Goal: Task Accomplishment & Management: Manage account settings

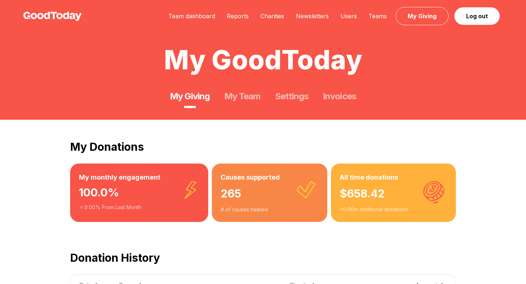
scroll to position [97, 0]
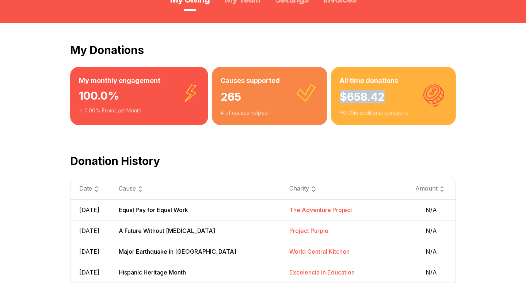
drag, startPoint x: 392, startPoint y: 102, endPoint x: 331, endPoint y: 102, distance: 60.2
click at [331, 102] on div "All time donations $ 658.42 + 0.00 in additional donations" at bounding box center [393, 96] width 125 height 58
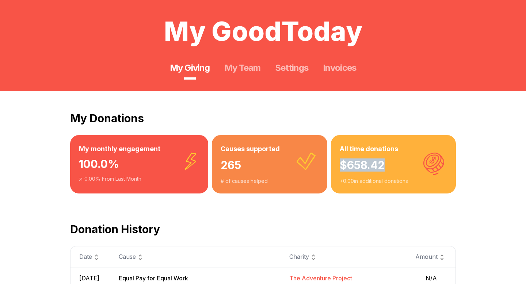
scroll to position [28, 0]
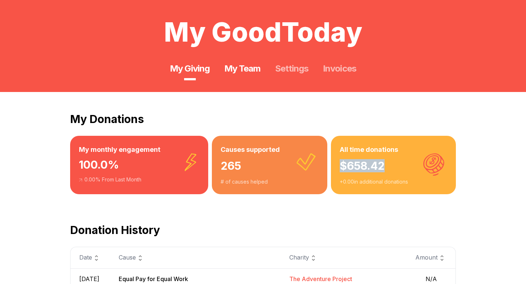
click at [226, 70] on link "My Team" at bounding box center [242, 69] width 36 height 12
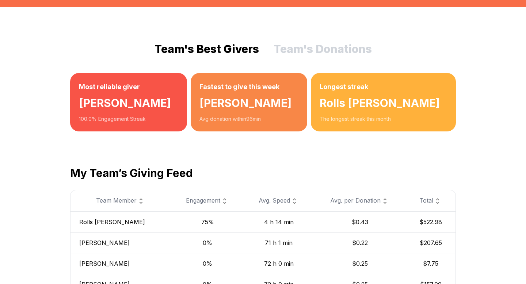
scroll to position [146, 0]
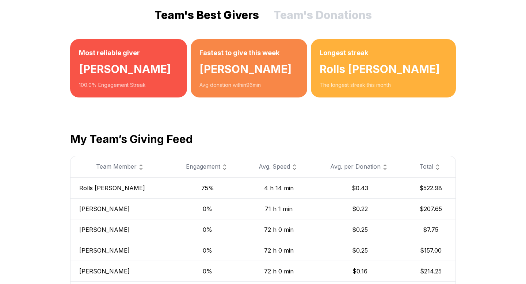
click at [220, 169] on img at bounding box center [224, 167] width 9 height 9
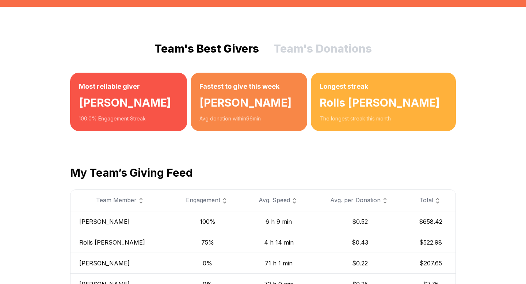
scroll to position [46, 0]
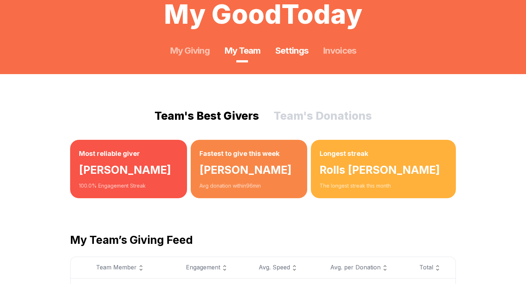
click at [290, 54] on link "Settings" at bounding box center [291, 51] width 33 height 12
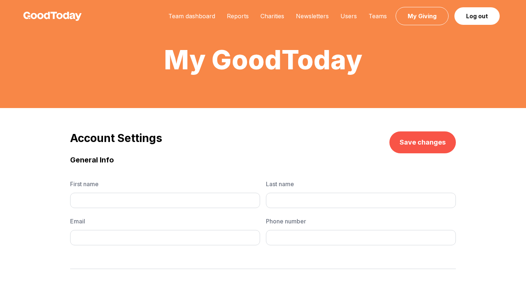
type input "*****"
type input "*********"
type input "**********"
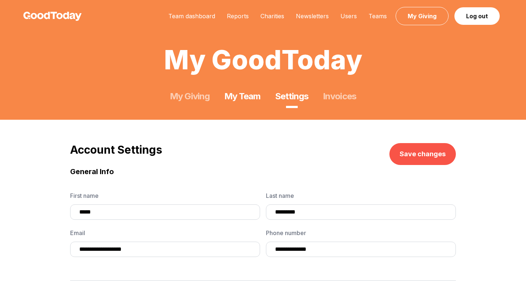
click at [245, 100] on link "My Team" at bounding box center [242, 97] width 36 height 12
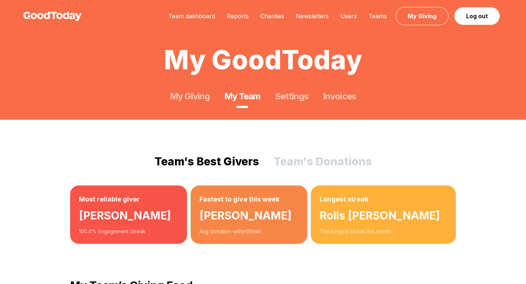
click at [296, 158] on button "Team's Donations" at bounding box center [322, 161] width 98 height 13
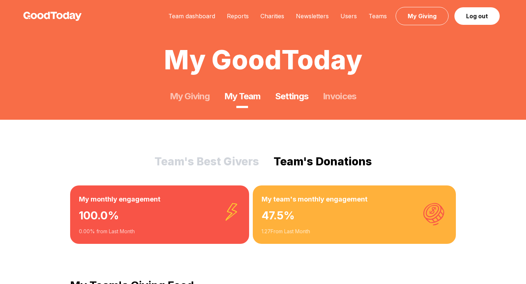
click at [291, 96] on link "Settings" at bounding box center [291, 97] width 33 height 12
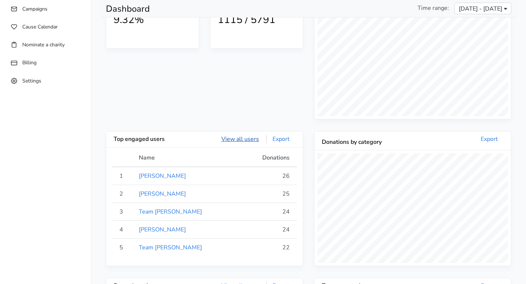
scroll to position [42, 0]
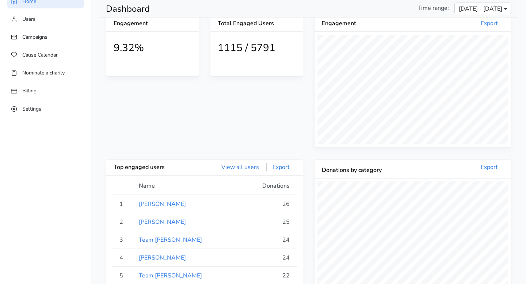
click at [257, 50] on h1 "1115 / 5791" at bounding box center [257, 48] width 78 height 12
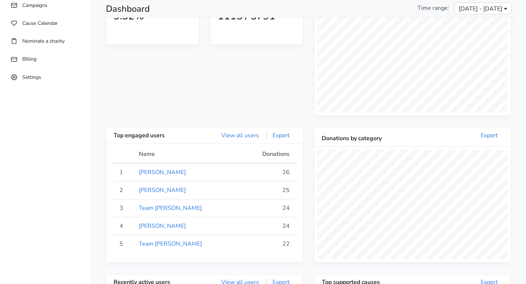
scroll to position [0, 0]
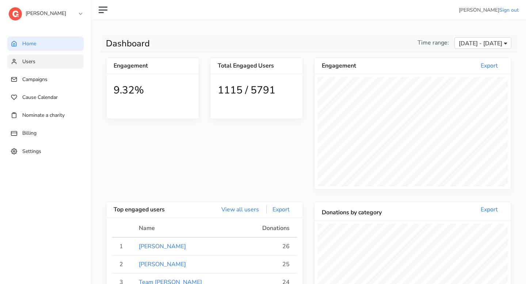
click at [62, 65] on link "Users" at bounding box center [45, 61] width 76 height 14
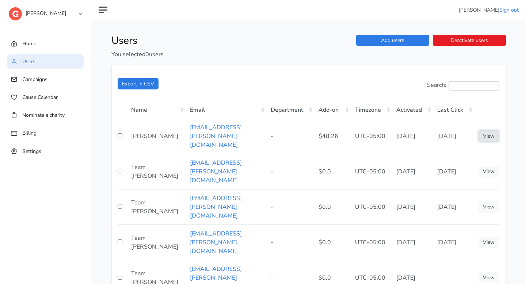
click at [484, 132] on link "View" at bounding box center [488, 135] width 20 height 11
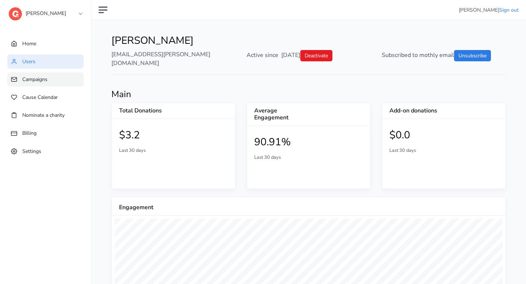
click at [59, 84] on link "Campaigns" at bounding box center [45, 79] width 76 height 14
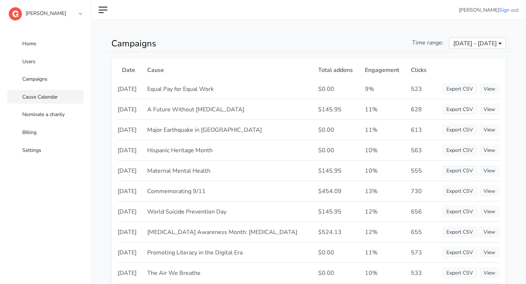
click at [51, 94] on link "Cause Calendar" at bounding box center [45, 97] width 76 height 14
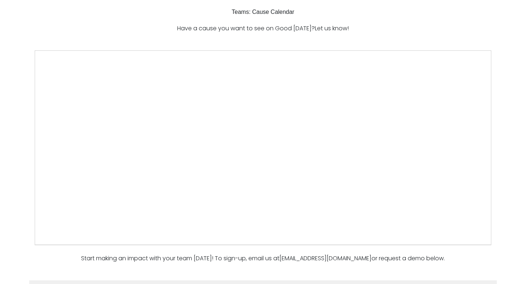
scroll to position [71, 0]
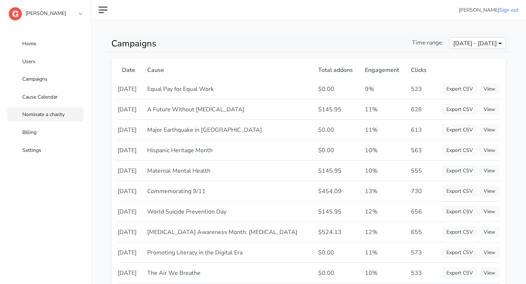
click at [41, 113] on span "Nominate a charity" at bounding box center [43, 114] width 42 height 7
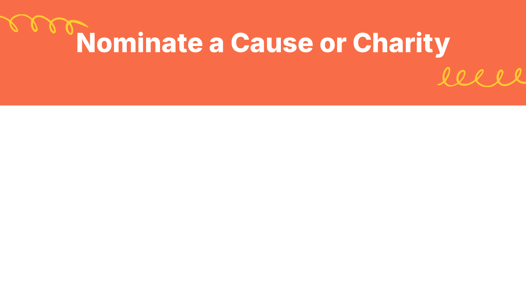
scroll to position [102, 0]
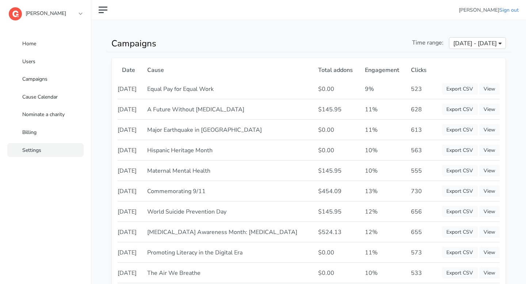
click at [53, 149] on link "Settings" at bounding box center [45, 150] width 76 height 14
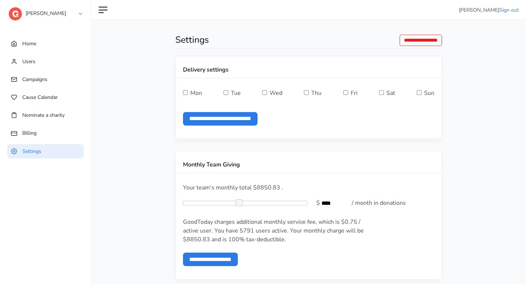
scroll to position [73, 0]
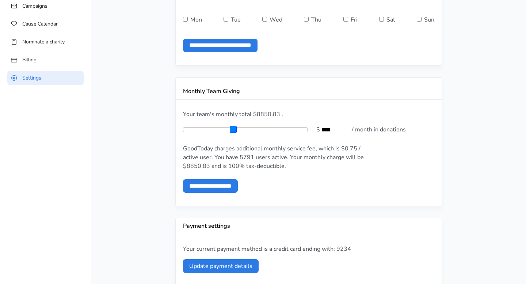
type input "****"
drag, startPoint x: 239, startPoint y: 130, endPoint x: 234, endPoint y: 130, distance: 5.8
click at [234, 130] on span at bounding box center [232, 129] width 7 height 7
click at [238, 184] on input "**********" at bounding box center [210, 186] width 55 height 14
type input "**********"
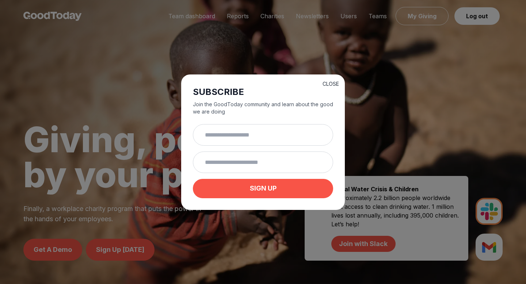
click at [335, 81] on button "CLOSE" at bounding box center [330, 83] width 16 height 7
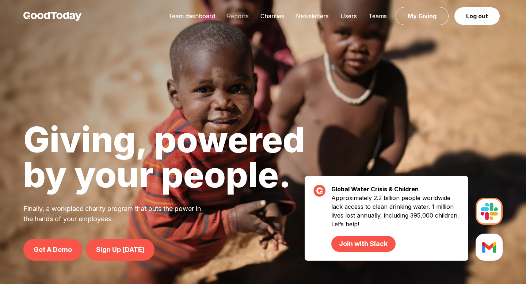
click at [241, 16] on link "Reports" at bounding box center [238, 15] width 34 height 7
click at [276, 16] on link "Charities" at bounding box center [271, 15] width 35 height 7
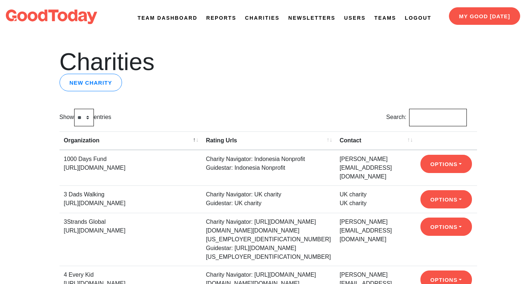
click at [320, 16] on link "Newsletters" at bounding box center [311, 18] width 47 height 8
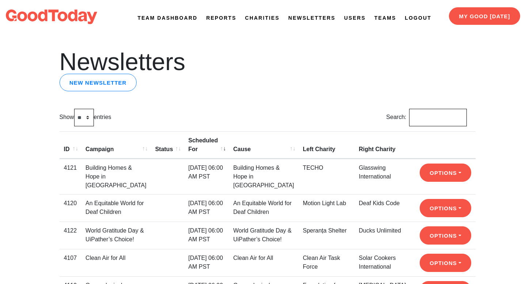
click at [319, 18] on link "Newsletters" at bounding box center [311, 18] width 47 height 8
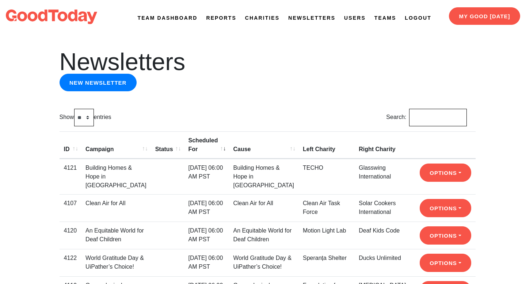
click at [131, 84] on link "New newsletter" at bounding box center [97, 83] width 77 height 18
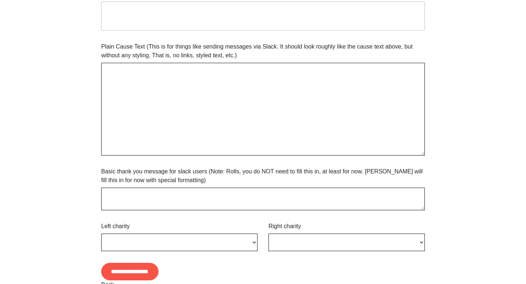
scroll to position [386, 0]
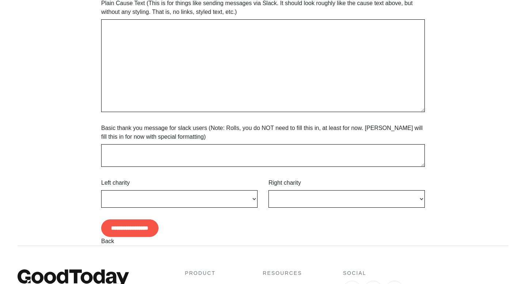
click at [222, 181] on div "**********" at bounding box center [179, 192] width 156 height 29
click at [222, 189] on div "**********" at bounding box center [179, 192] width 156 height 29
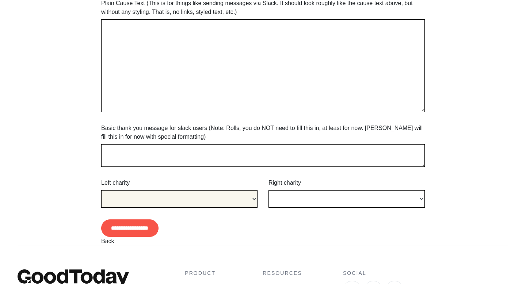
click at [222, 193] on select "**********" at bounding box center [179, 199] width 156 height 18
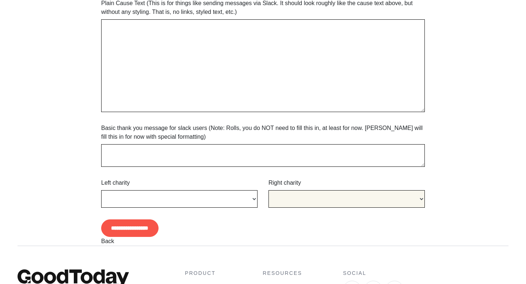
click at [354, 203] on select "**********" at bounding box center [346, 199] width 156 height 18
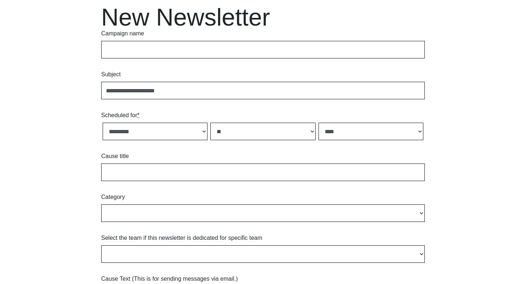
scroll to position [0, 0]
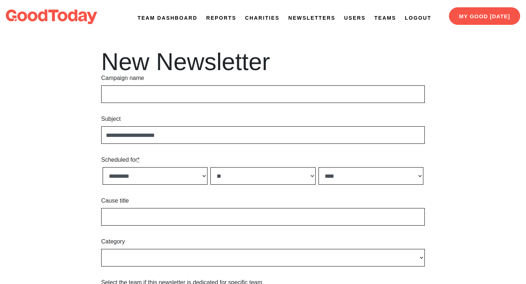
click at [155, 20] on link "Team Dashboard" at bounding box center [168, 18] width 60 height 8
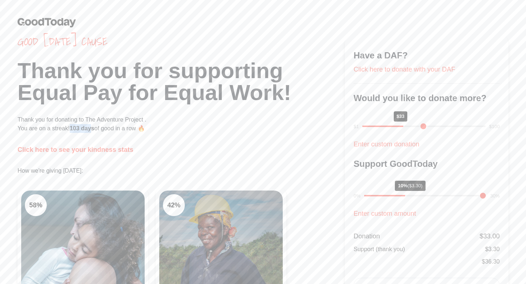
drag, startPoint x: 92, startPoint y: 131, endPoint x: 72, endPoint y: 130, distance: 20.1
click at [72, 130] on span "103 days" at bounding box center [82, 128] width 25 height 6
click at [204, 136] on div "Good [DATE] cause Thank you for supporting Equal Pay for Equal Work! Thank you …" at bounding box center [181, 216] width 327 height 362
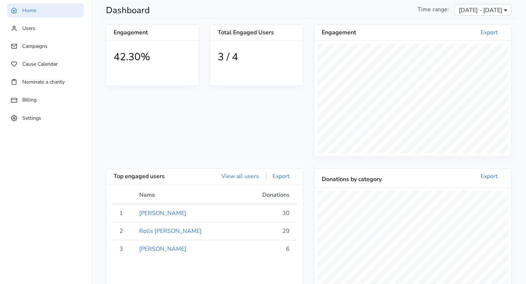
scroll to position [65, 0]
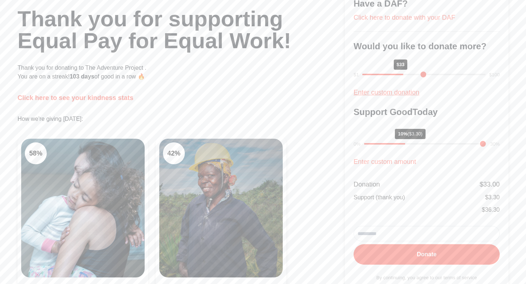
scroll to position [75, 0]
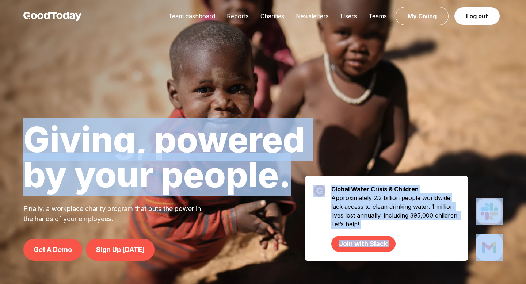
drag, startPoint x: 304, startPoint y: 183, endPoint x: 289, endPoint y: 173, distance: 18.0
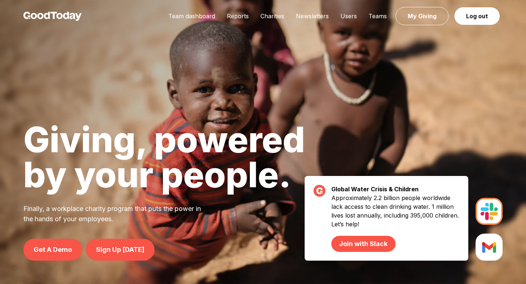
click at [352, 116] on div at bounding box center [263, 142] width 526 height 284
click at [269, 20] on div "Team dashboard Reports Charities Newsletters Users Teams My Giving Log out" at bounding box center [332, 16] width 340 height 9
click at [271, 16] on link "Charities" at bounding box center [271, 15] width 35 height 7
